Goal: Task Accomplishment & Management: Manage account settings

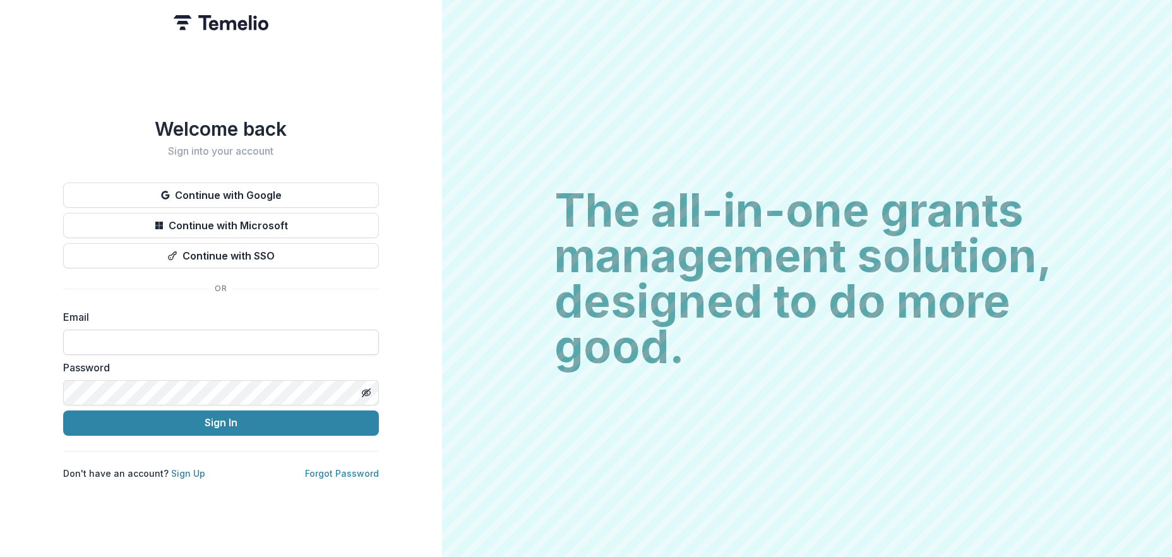
click at [105, 339] on input at bounding box center [221, 342] width 316 height 25
type input "**********"
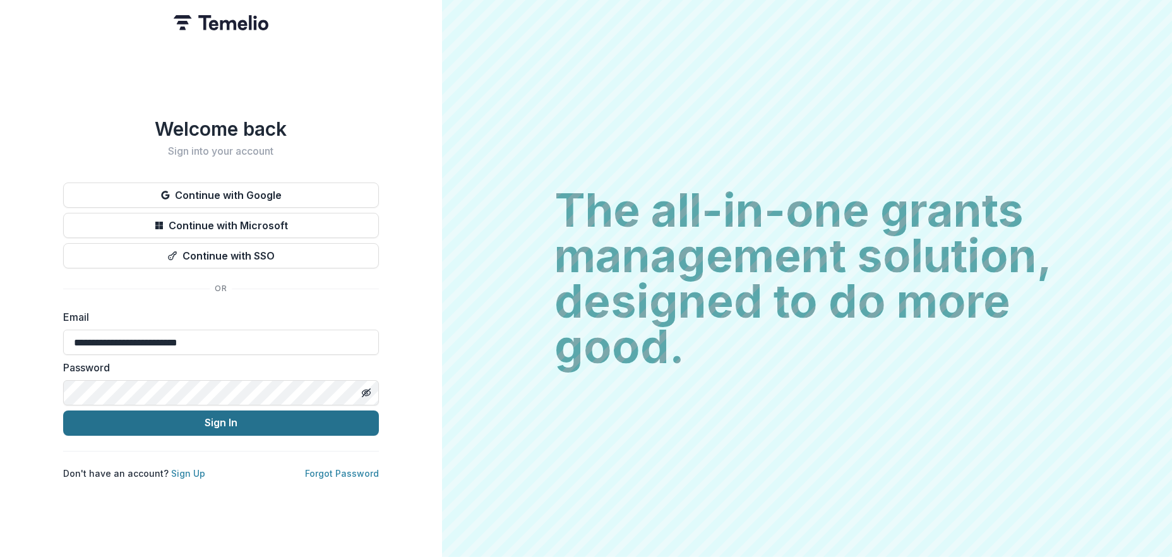
click at [303, 422] on button "Sign In" at bounding box center [221, 423] width 316 height 25
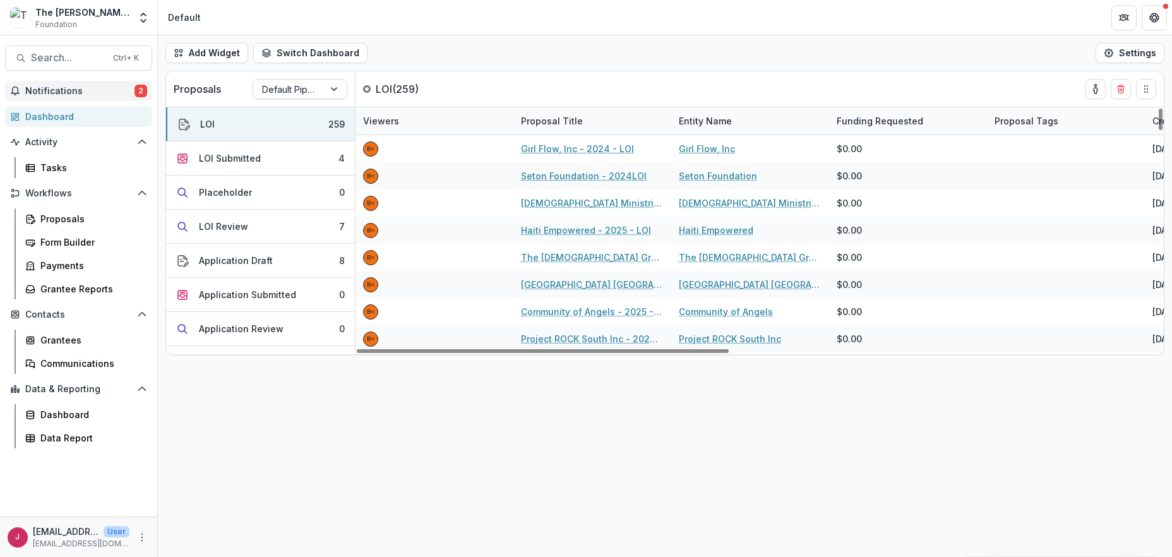
drag, startPoint x: 66, startPoint y: 88, endPoint x: 83, endPoint y: 90, distance: 17.2
click at [66, 88] on span "Notifications" at bounding box center [79, 91] width 109 height 11
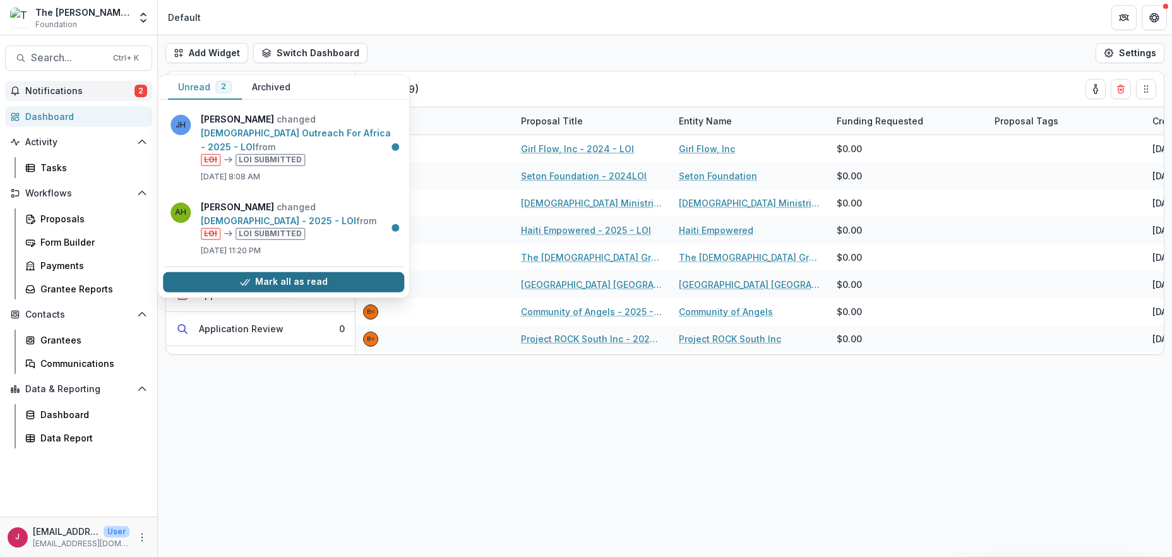
click at [270, 272] on button "Mark all as read" at bounding box center [283, 282] width 241 height 20
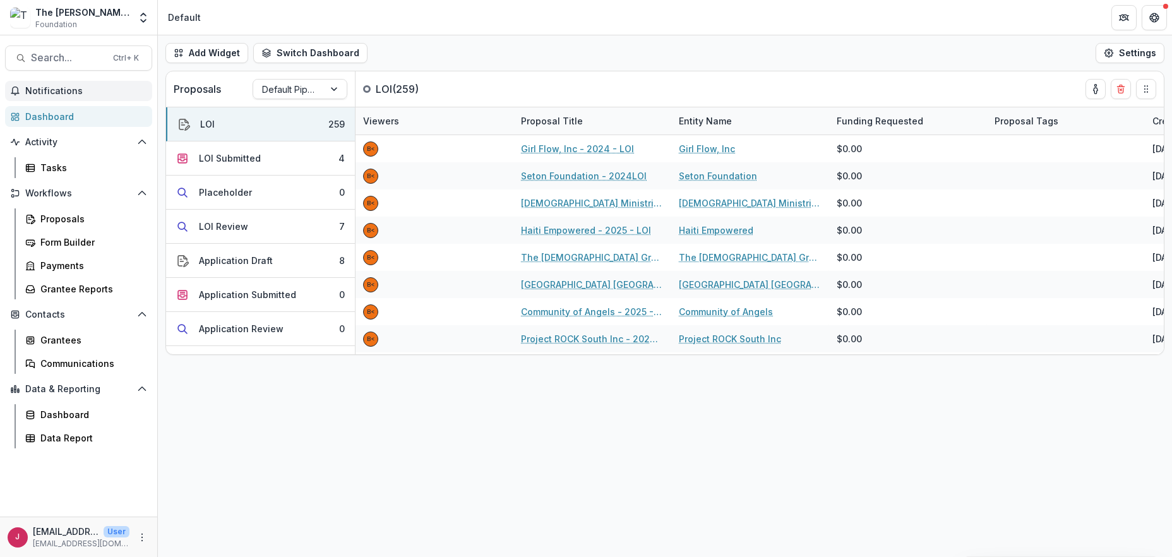
click at [362, 371] on div "Add Widget Switch Dashboard Default New Dashboard Settings Proposals Default Pi…" at bounding box center [665, 296] width 1014 height 522
click at [333, 88] on div at bounding box center [335, 89] width 23 height 19
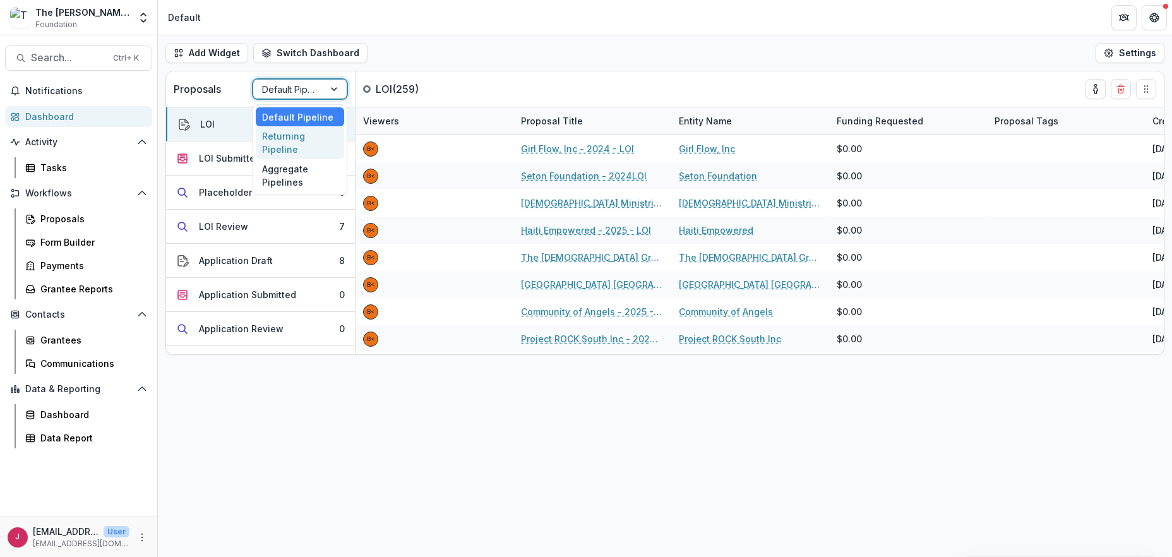
click at [302, 143] on div "Returning Pipeline" at bounding box center [300, 142] width 88 height 33
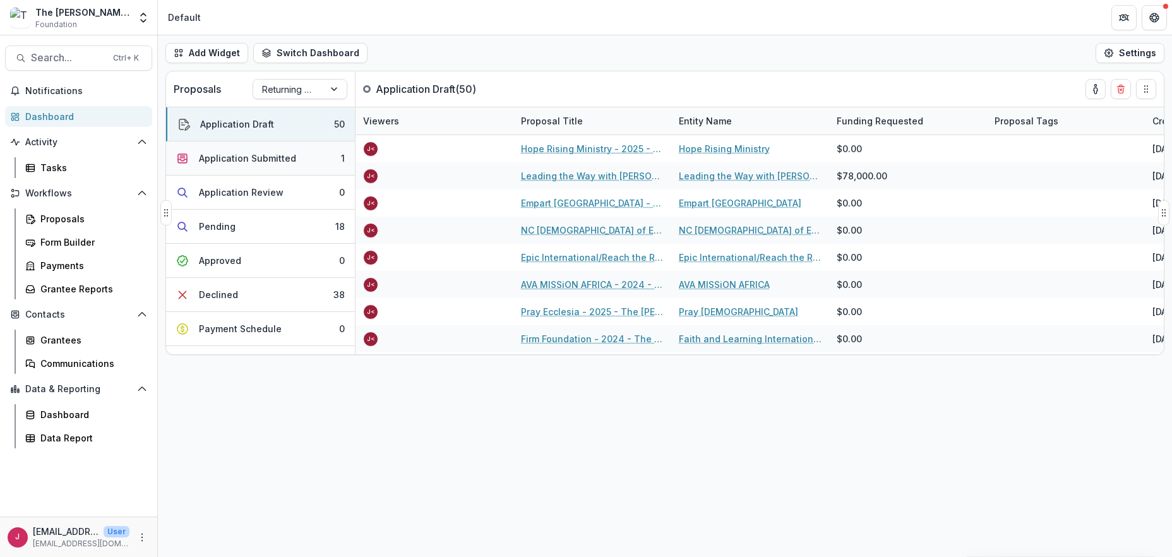
click at [271, 153] on div "Application Submitted" at bounding box center [247, 158] width 97 height 13
